Goal: Task Accomplishment & Management: Complete application form

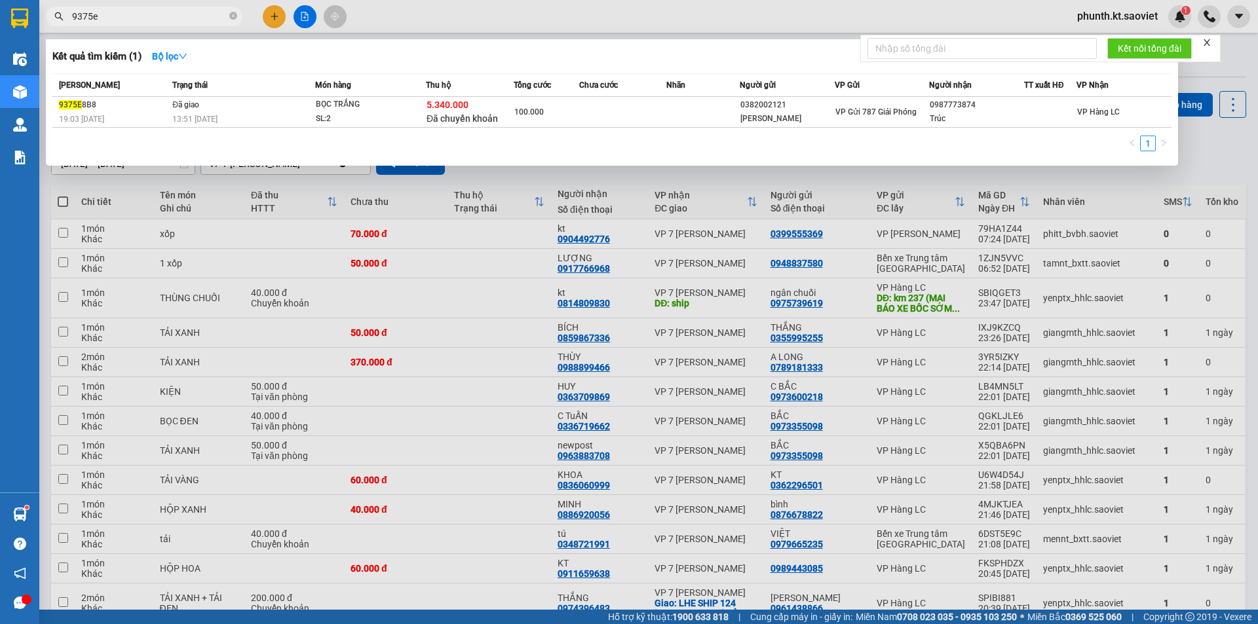
click at [123, 22] on input "9375e" at bounding box center [149, 16] width 155 height 14
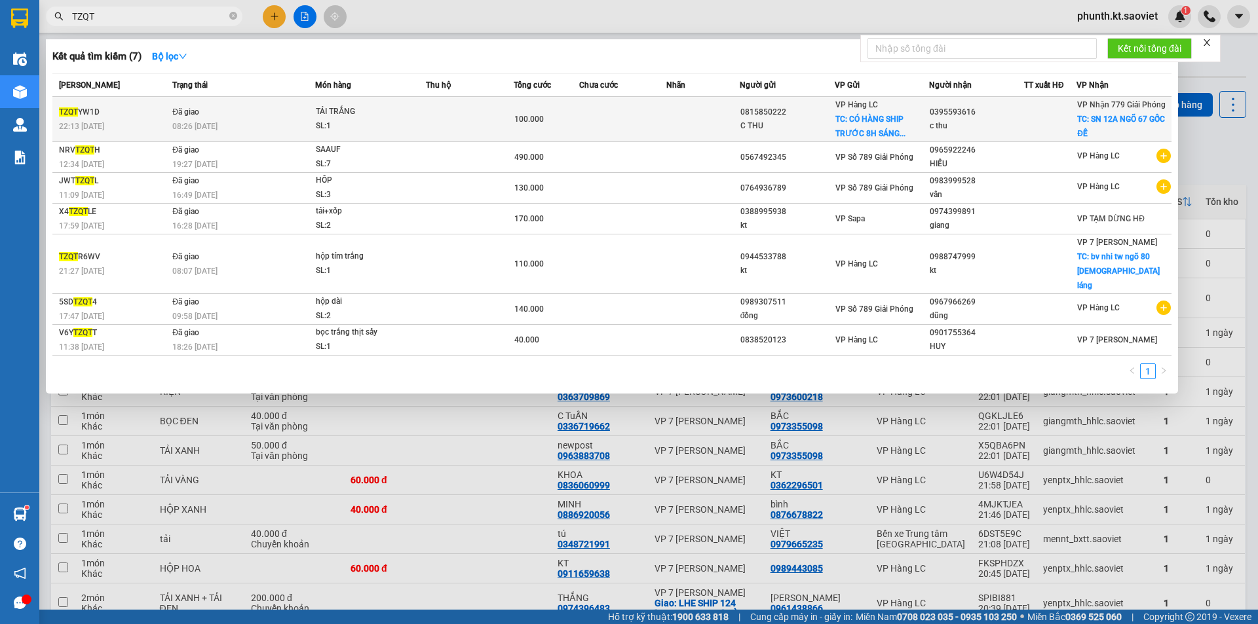
type input "TZQT"
click at [153, 111] on div "TZQT YW1D" at bounding box center [113, 112] width 109 height 14
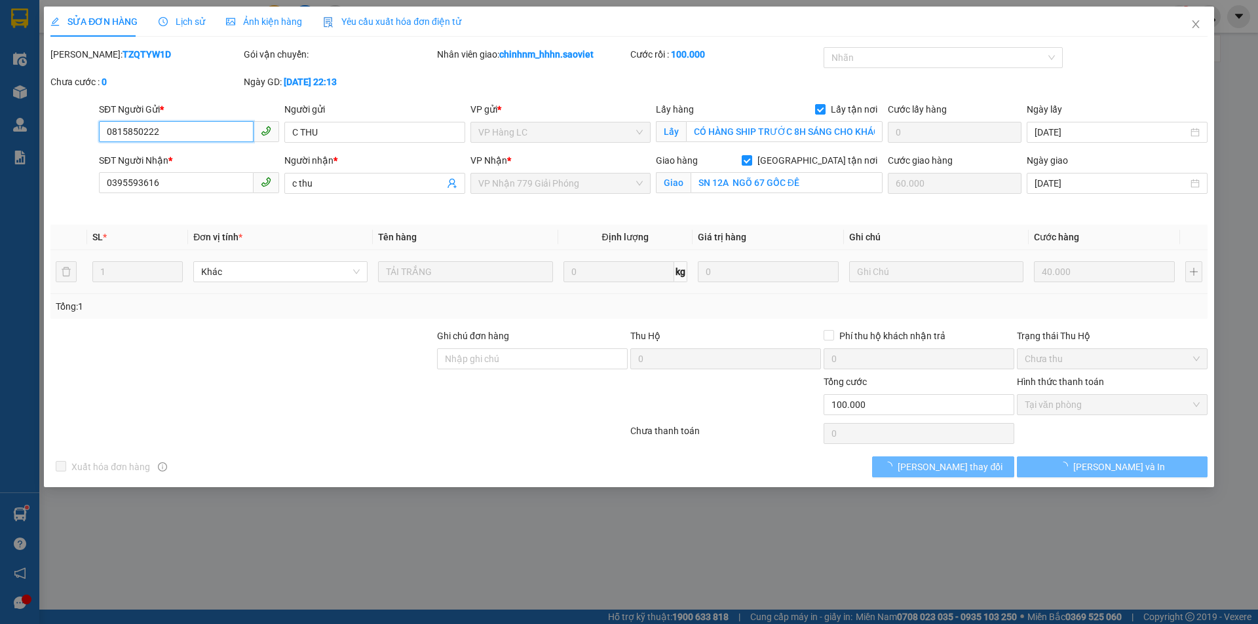
type input "0815850222"
type input "C THU"
checkbox input "true"
type input "CÓ HÀNG SHIP TRƯỚC 8H SÁNG CHO KHÁCH"
type input "0395593616"
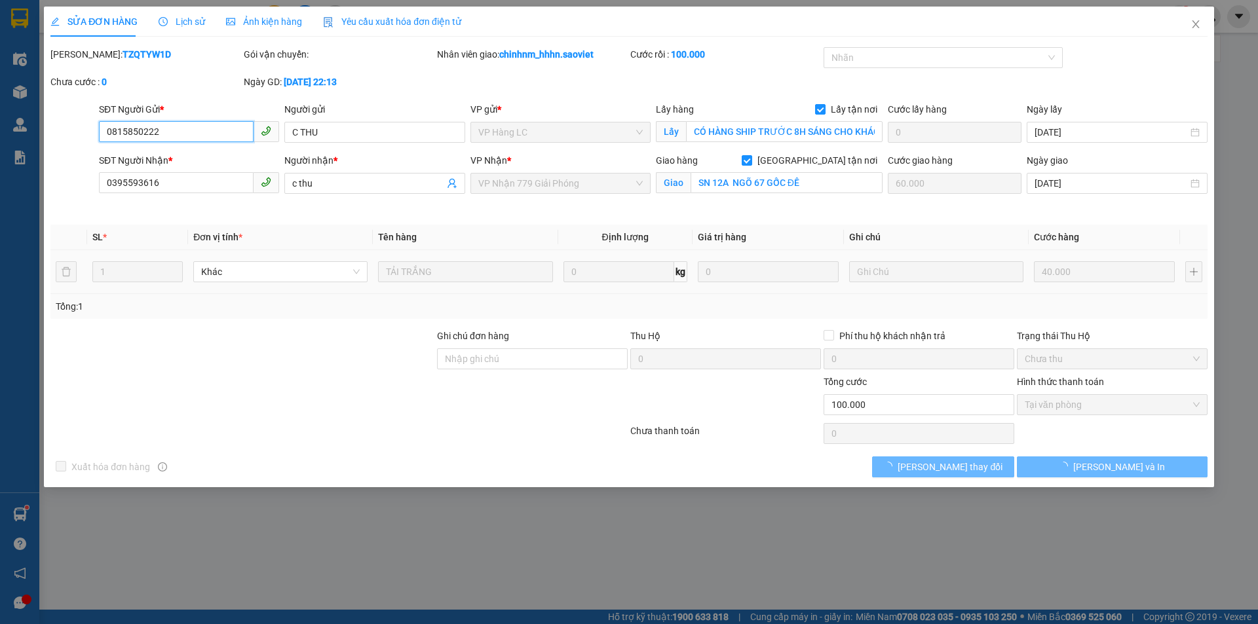
type input "c thu"
checkbox input "true"
type input "SN 12A NGÕ 67 GỐC ĐỀ"
type input "60.000"
type input "0"
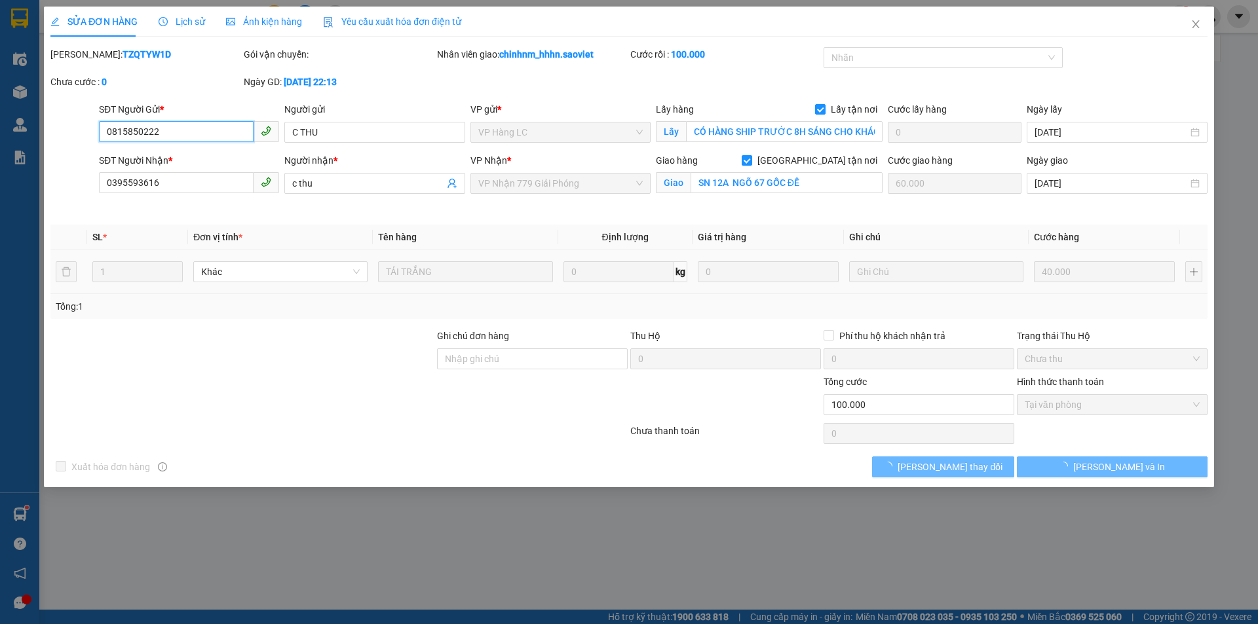
type input "100.000"
click at [1199, 26] on icon "close" at bounding box center [1196, 24] width 10 height 10
click at [1195, 22] on div "phunth.kt.saoviet 1" at bounding box center [1162, 16] width 191 height 23
click at [1196, 20] on div "phunth.kt.saoviet 1" at bounding box center [1162, 16] width 191 height 23
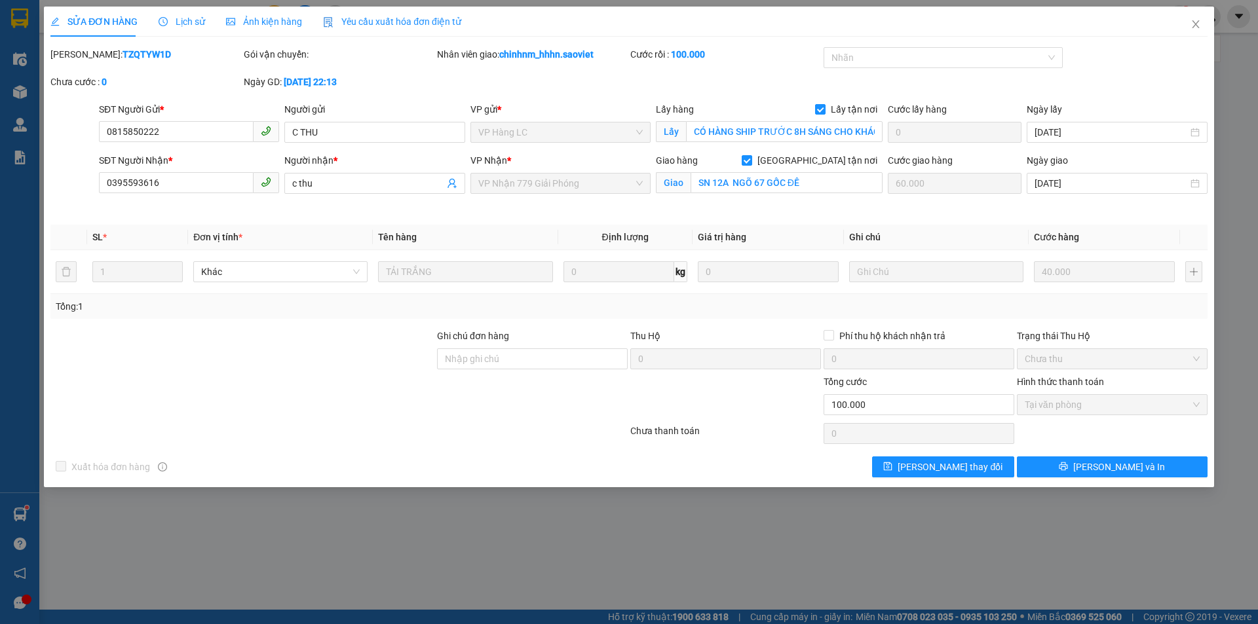
click at [1196, 20] on div "phunth.kt.saoviet 1" at bounding box center [1162, 16] width 191 height 23
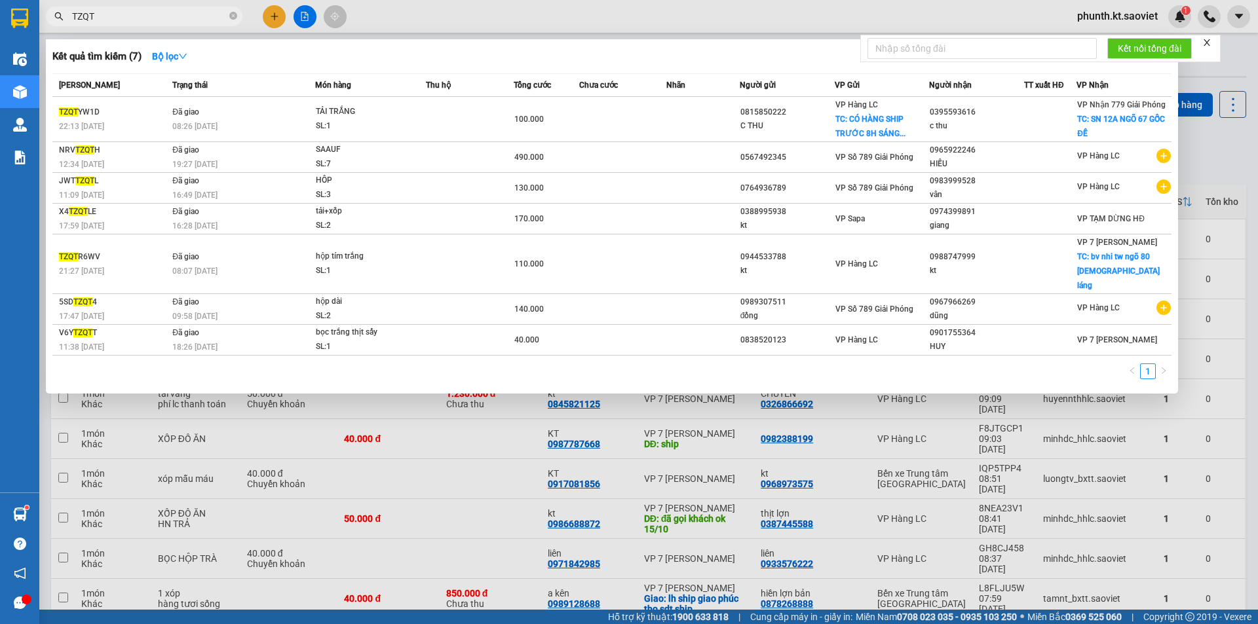
click at [116, 16] on input "TZQT" at bounding box center [149, 16] width 155 height 14
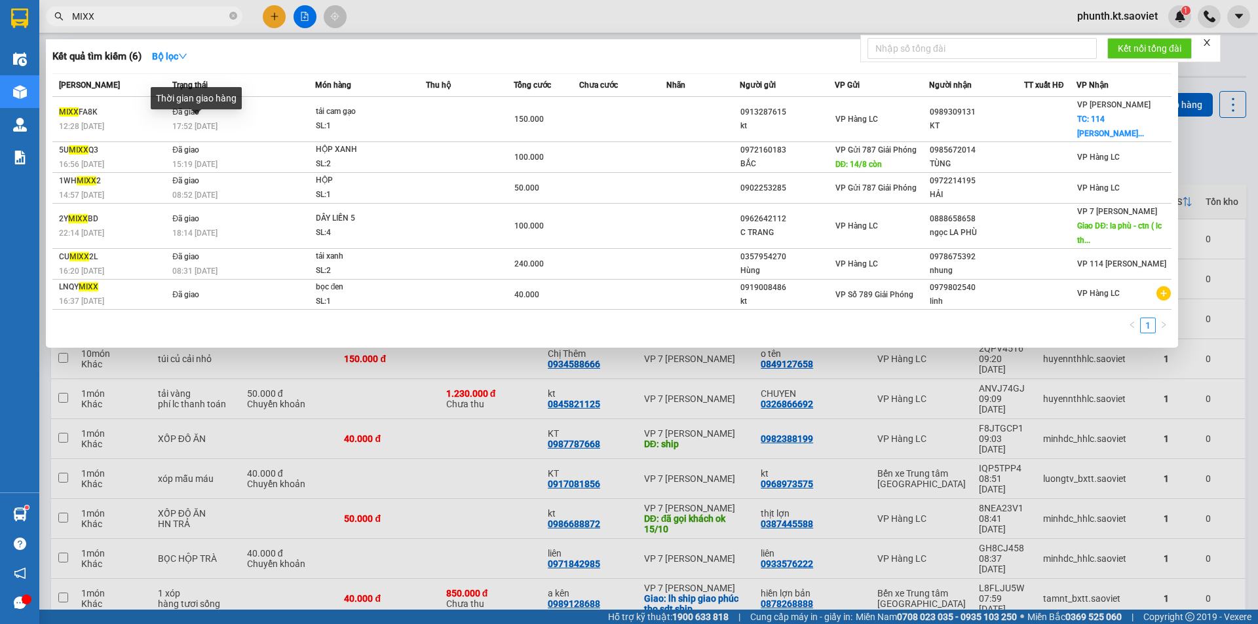
type input "MIXX"
click at [201, 118] on div "Thời gian giao hàng" at bounding box center [196, 102] width 91 height 31
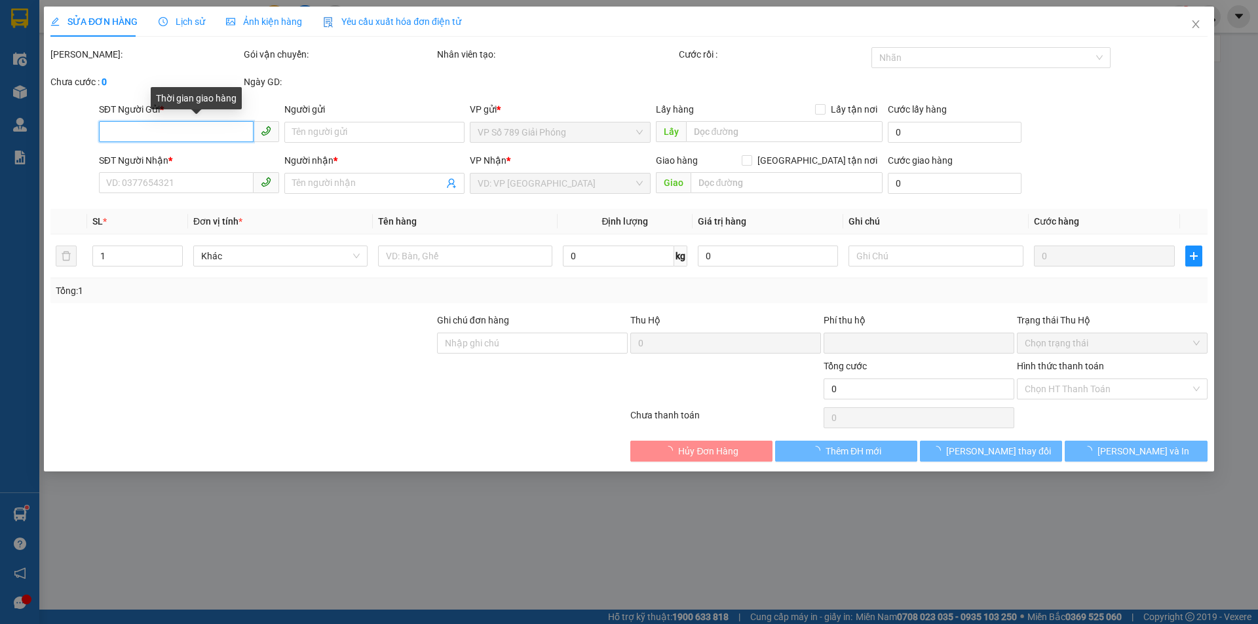
type input "0913287615"
type input "kt"
type input "0989309131"
type input "KT"
checkbox input "true"
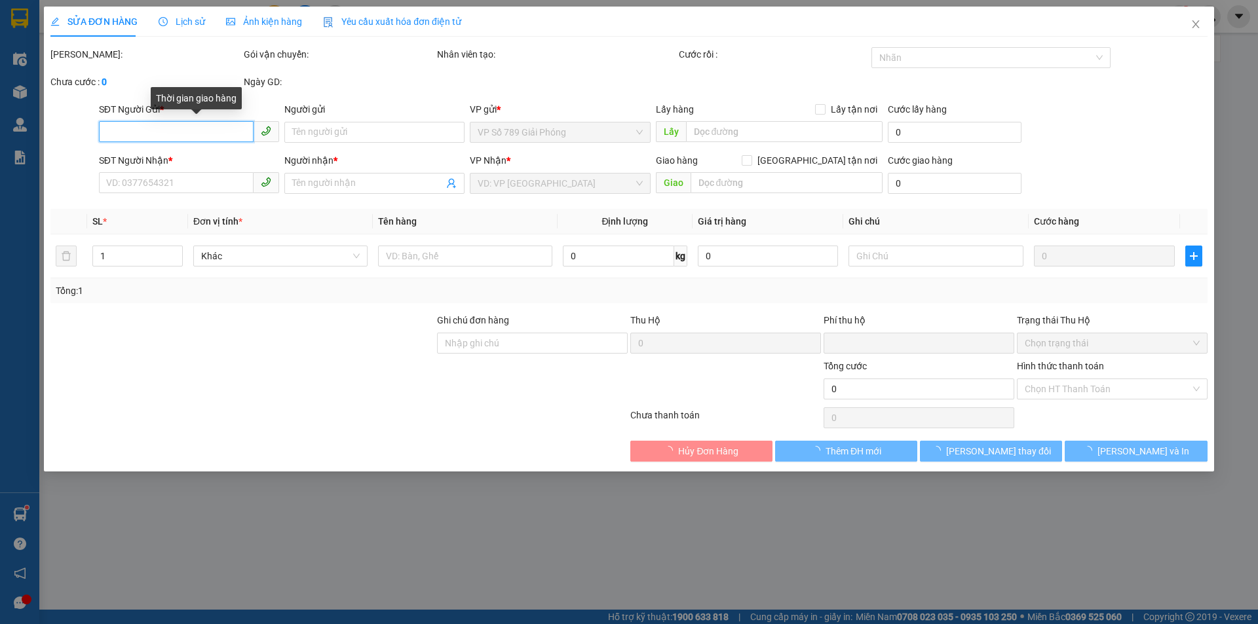
type input "114 [PERSON_NAME] BIÊN_ HN"
type input "70.000"
type input "0"
type input "150.000"
